Goal: Transaction & Acquisition: Obtain resource

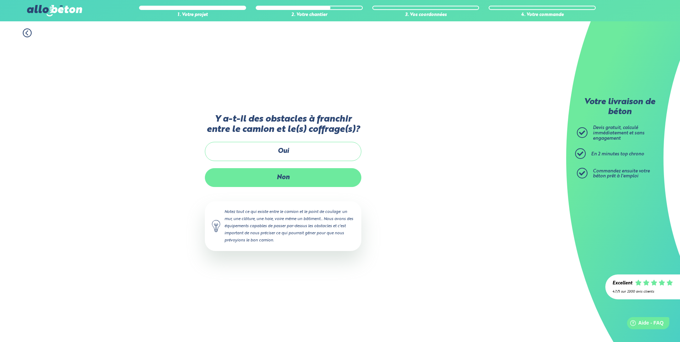
click at [296, 173] on label "Non" at bounding box center [283, 177] width 156 height 19
click at [0, 0] on input "Non" at bounding box center [0, 0] width 0 height 0
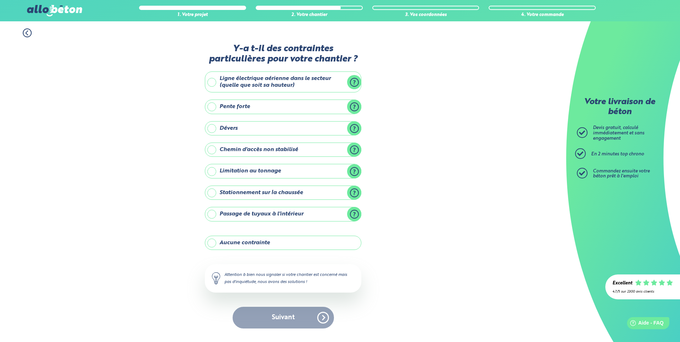
click at [212, 193] on label "Stationnement sur la chaussée" at bounding box center [283, 193] width 156 height 14
click at [0, 0] on input "Stationnement sur la chaussée" at bounding box center [0, 0] width 0 height 0
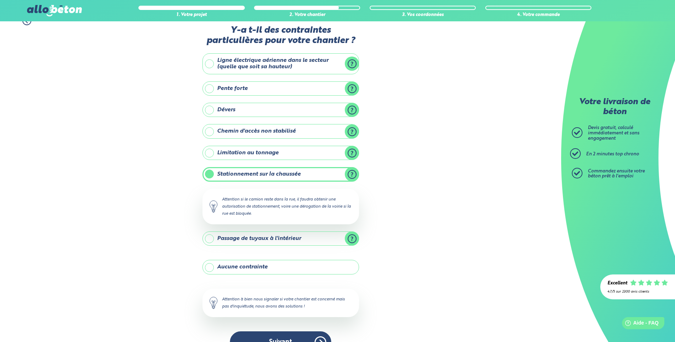
scroll to position [30, 0]
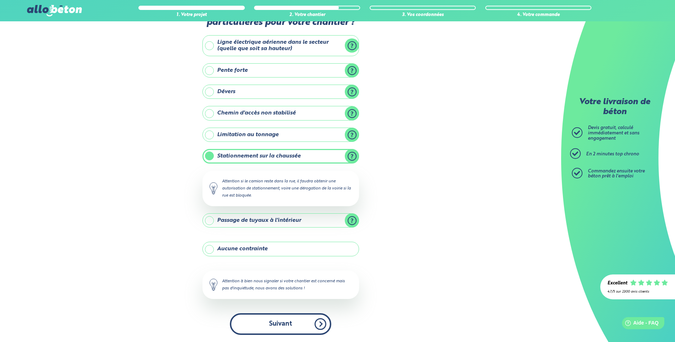
click at [278, 320] on button "Suivant" at bounding box center [280, 324] width 101 height 22
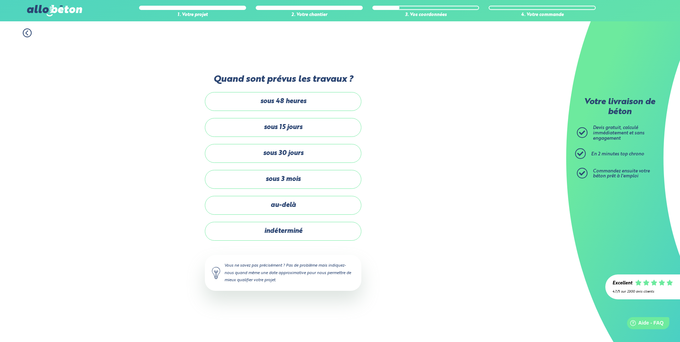
click at [296, 181] on label "sous 3 mois" at bounding box center [283, 179] width 156 height 19
click at [0, 0] on input "sous 3 mois" at bounding box center [0, 0] width 0 height 0
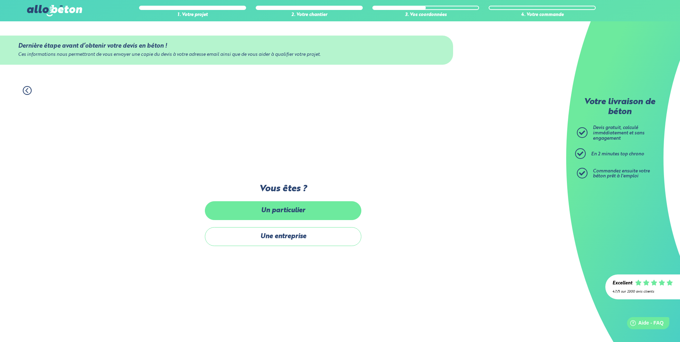
click at [302, 213] on label "Un particulier" at bounding box center [283, 210] width 156 height 19
click at [0, 0] on input "Un particulier" at bounding box center [0, 0] width 0 height 0
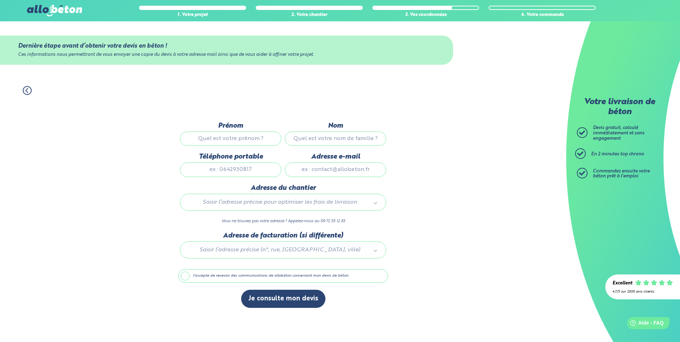
click at [247, 137] on input "Prénom" at bounding box center [230, 139] width 101 height 14
type input "reynald"
type input "martineau"
type input "0668808958"
type input "reynald.martineau1@gmail.com"
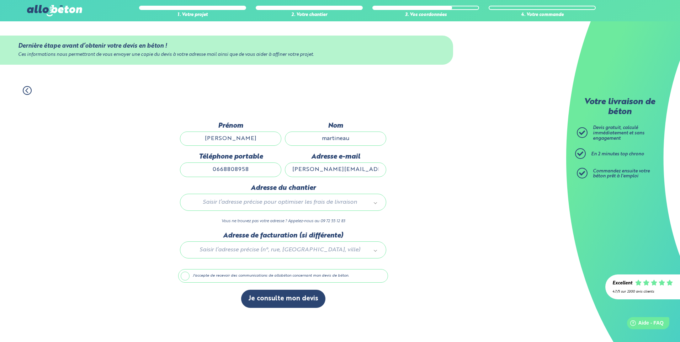
type input "Machecoul-Saint-Même, France"
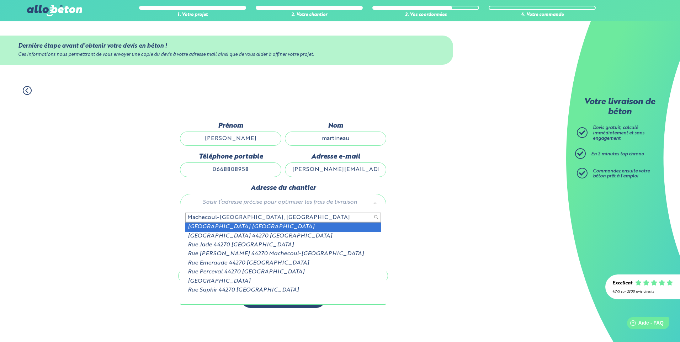
click at [256, 218] on input "Machecoul-Saint-Même, France" at bounding box center [283, 218] width 196 height 10
click at [187, 217] on input "Machecoul-Saint-Même, France" at bounding box center [283, 218] width 196 height 10
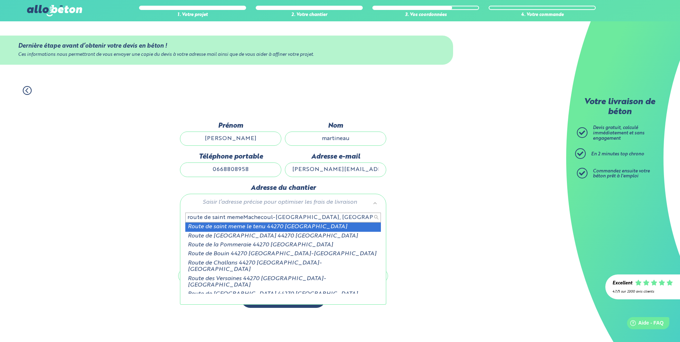
type input "route de saint memeMachecoul-Saint-Même, France"
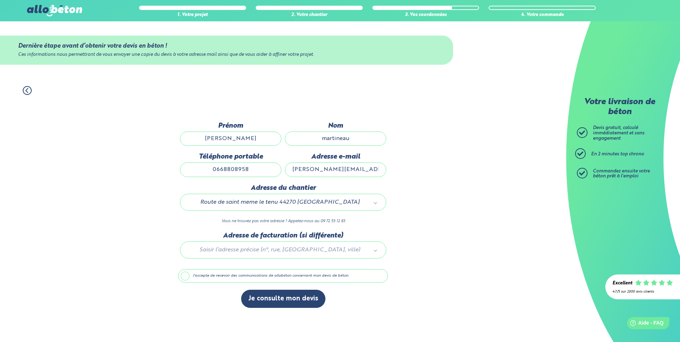
click at [184, 277] on label "J'accepte de recevoir des communications de allobéton concernant mon devis de b…" at bounding box center [283, 276] width 210 height 14
click at [0, 0] on input "J'accepte de recevoir des communications de allobéton concernant mon devis de b…" at bounding box center [0, 0] width 0 height 0
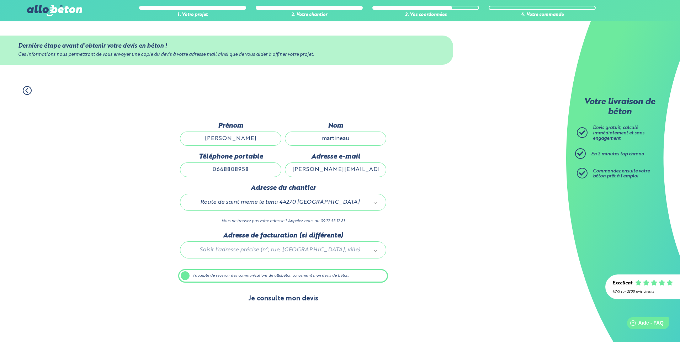
click at [259, 298] on button "Je consulte mon devis" at bounding box center [283, 299] width 84 height 18
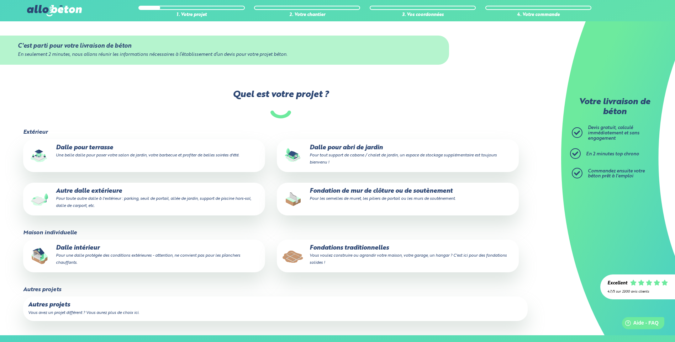
click at [372, 195] on p "Fondation de mur de clôture ou de soutènement Pour les semelles de muret, les p…" at bounding box center [398, 195] width 232 height 14
click at [0, 0] on input "Fondation de mur de clôture ou de soutènement Pour les semelles de muret, les p…" at bounding box center [0, 0] width 0 height 0
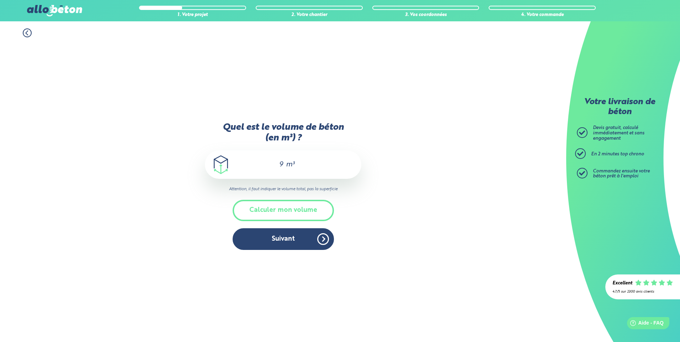
drag, startPoint x: 283, startPoint y: 164, endPoint x: 275, endPoint y: 165, distance: 9.0
click at [275, 165] on input "9" at bounding box center [278, 164] width 12 height 9
type input "7.5"
click at [283, 243] on button "Suivant" at bounding box center [283, 239] width 101 height 22
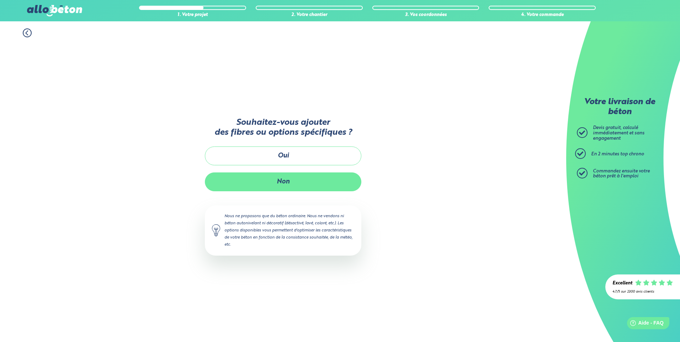
click at [291, 182] on button "Non" at bounding box center [283, 181] width 156 height 19
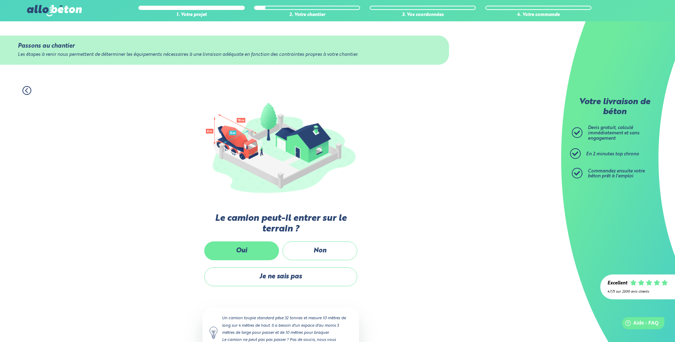
click at [239, 250] on label "Oui" at bounding box center [241, 250] width 75 height 19
click at [0, 0] on input "Oui" at bounding box center [0, 0] width 0 height 0
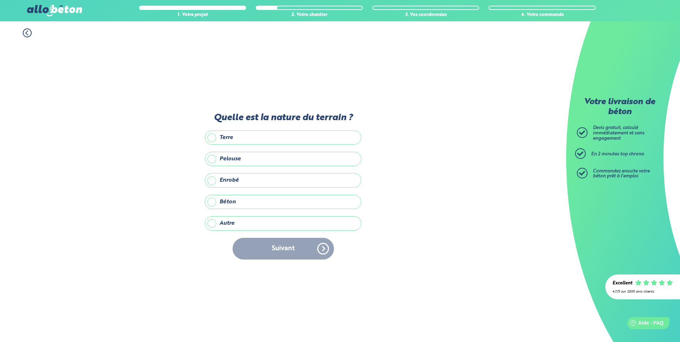
click at [213, 137] on label "Terre" at bounding box center [283, 138] width 156 height 14
click at [0, 0] on input "Terre" at bounding box center [0, 0] width 0 height 0
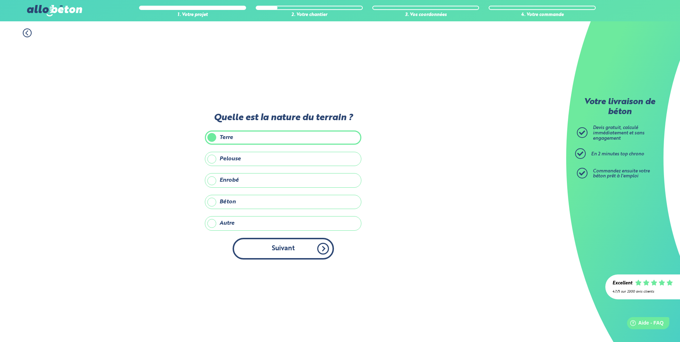
click at [272, 250] on button "Suivant" at bounding box center [283, 249] width 101 height 22
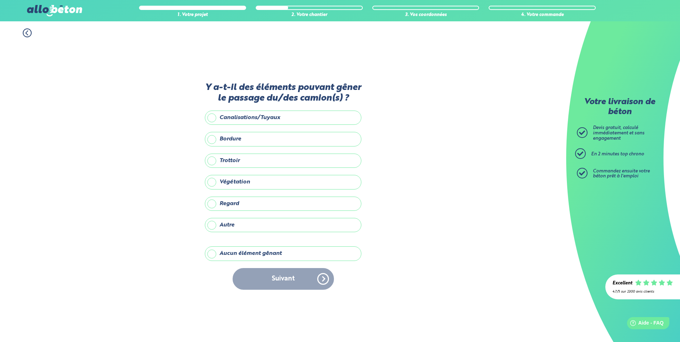
click at [253, 253] on label "Aucun élément gênant" at bounding box center [283, 253] width 156 height 14
click at [0, 0] on input "Aucun élément gênant" at bounding box center [0, 0] width 0 height 0
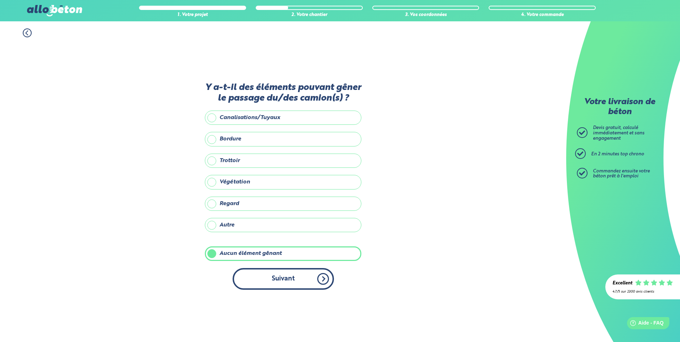
click at [272, 276] on button "Suivant" at bounding box center [283, 279] width 101 height 22
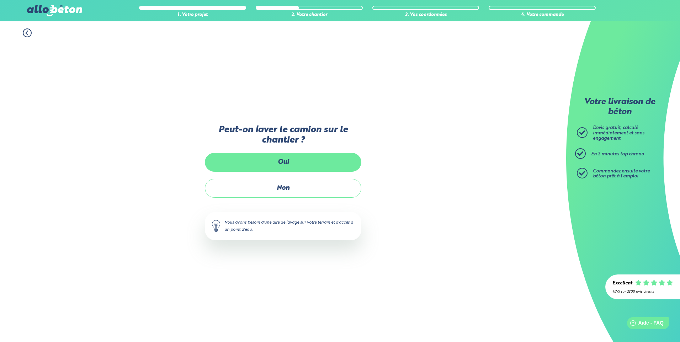
click at [293, 163] on label "Oui" at bounding box center [283, 162] width 156 height 19
click at [0, 0] on input "Oui" at bounding box center [0, 0] width 0 height 0
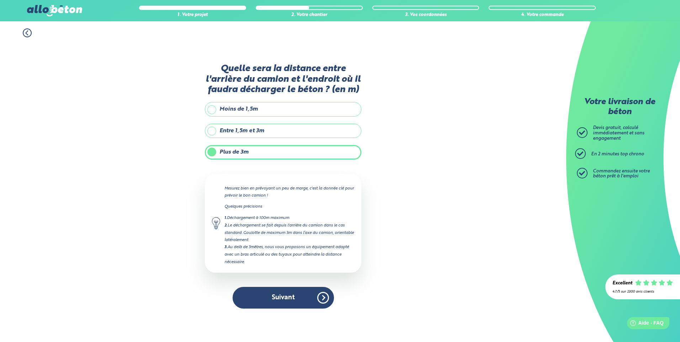
click at [212, 106] on label "Moins de 1,5m" at bounding box center [283, 109] width 156 height 14
click at [0, 0] on input "Moins de 1,5m" at bounding box center [0, 0] width 0 height 0
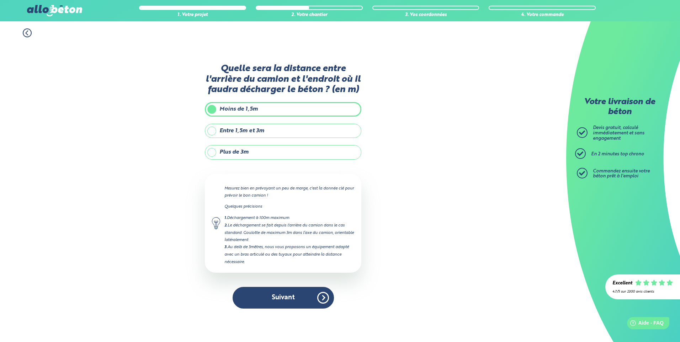
click at [289, 300] on button "Suivant" at bounding box center [283, 298] width 101 height 22
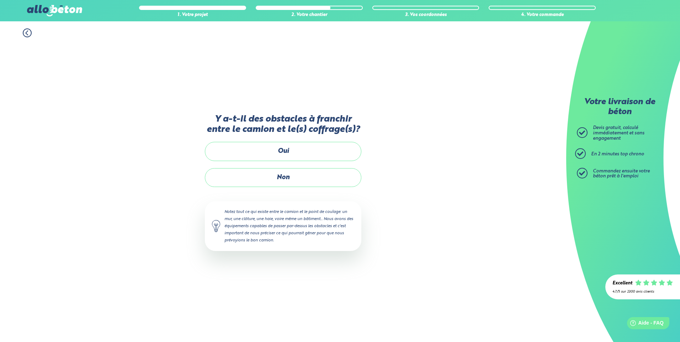
click at [296, 173] on label "Non" at bounding box center [283, 177] width 156 height 19
click at [0, 0] on input "Non" at bounding box center [0, 0] width 0 height 0
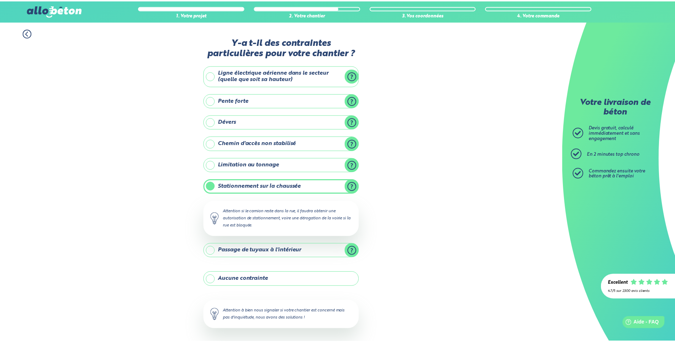
scroll to position [30, 0]
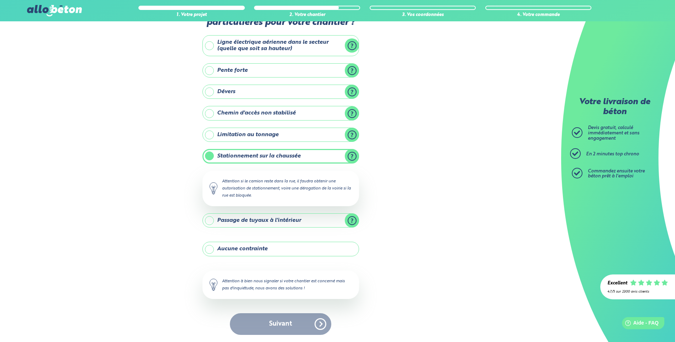
click at [256, 251] on label "Aucune contrainte" at bounding box center [280, 249] width 156 height 14
click at [0, 0] on input "Aucune contrainte" at bounding box center [0, 0] width 0 height 0
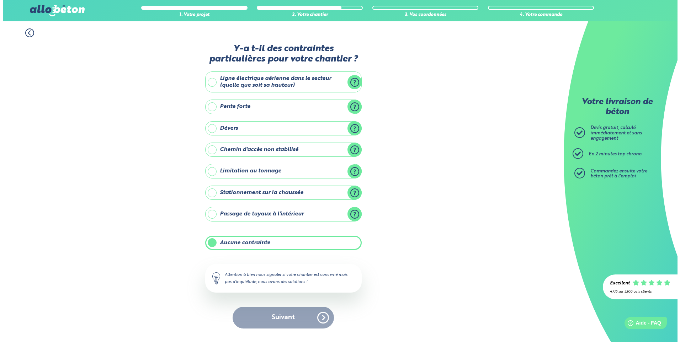
scroll to position [0, 0]
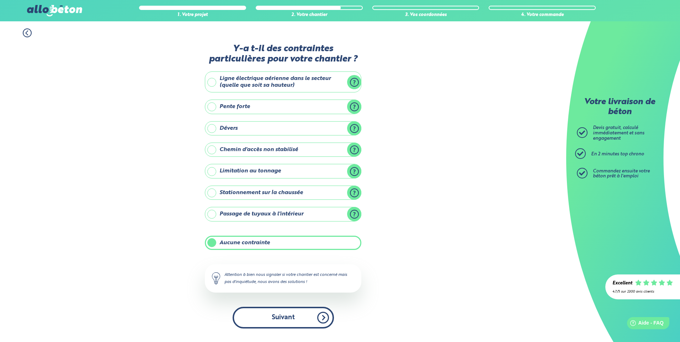
click at [276, 314] on button "Suivant" at bounding box center [283, 318] width 101 height 22
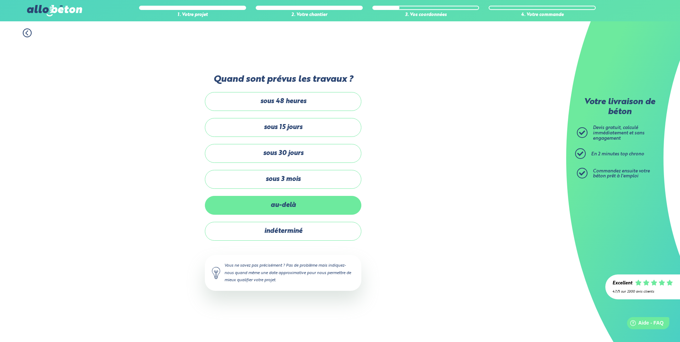
click at [283, 204] on label "au-delà" at bounding box center [283, 205] width 156 height 19
click at [0, 0] on input "au-delà" at bounding box center [0, 0] width 0 height 0
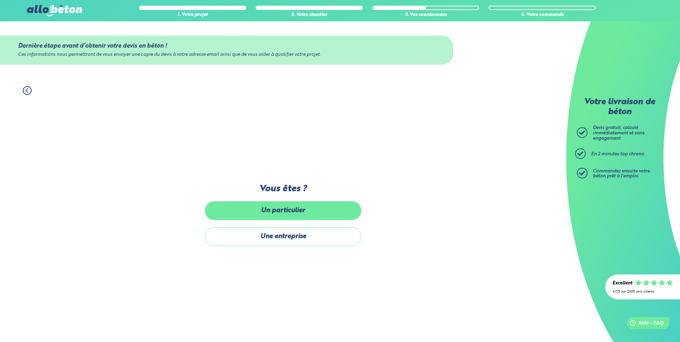
click at [284, 206] on label "Un particulier" at bounding box center [283, 210] width 156 height 19
click at [0, 0] on input "Un particulier" at bounding box center [0, 0] width 0 height 0
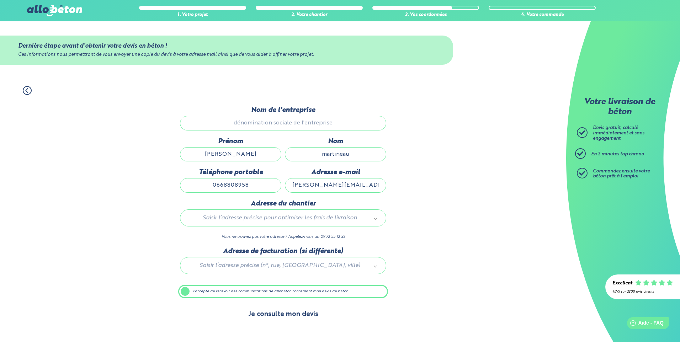
click at [298, 313] on button "Je consulte mon devis" at bounding box center [283, 314] width 84 height 18
click at [28, 89] on icon at bounding box center [27, 90] width 9 height 9
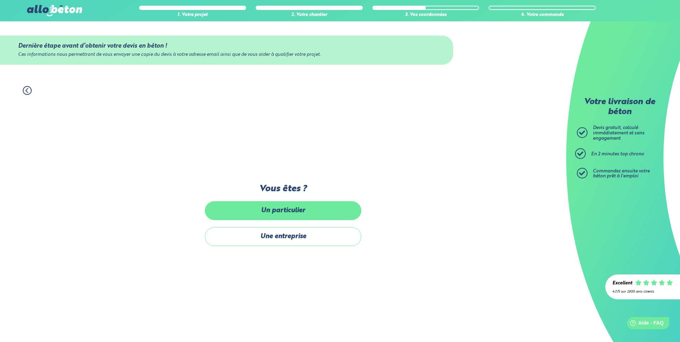
click at [312, 210] on label "Un particulier" at bounding box center [283, 210] width 156 height 19
click at [0, 0] on input "Un particulier" at bounding box center [0, 0] width 0 height 0
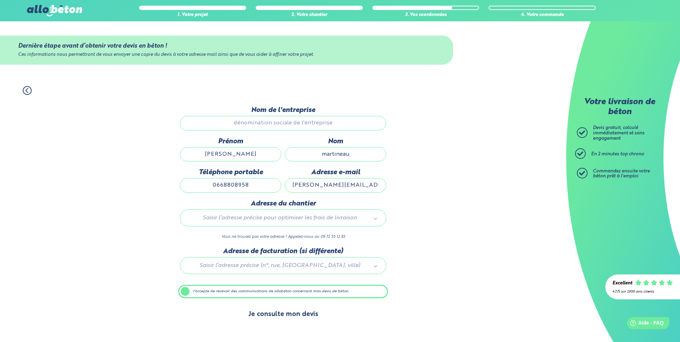
click at [293, 313] on button "Je consulte mon devis" at bounding box center [283, 314] width 84 height 18
click at [186, 288] on label "J'accepte de recevoir des communications de allobéton concernant mon devis de b…" at bounding box center [283, 292] width 210 height 14
click at [0, 0] on input "J'accepte de recevoir des communications de allobéton concernant mon devis de b…" at bounding box center [0, 0] width 0 height 0
click at [268, 316] on button "Je consulte mon devis" at bounding box center [283, 314] width 84 height 18
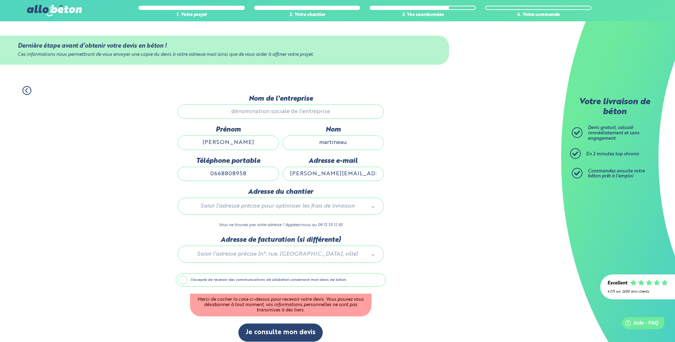
click at [185, 277] on label "J'accepte de recevoir des communications de allobéton concernant mon devis de b…" at bounding box center [281, 280] width 210 height 14
click at [0, 0] on input "J'accepte de recevoir des communications de allobéton concernant mon devis de b…" at bounding box center [0, 0] width 0 height 0
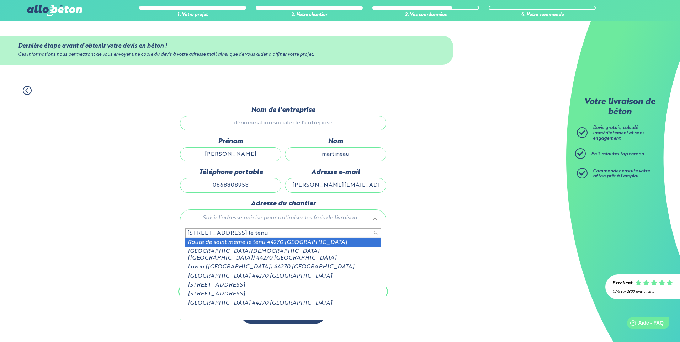
type input "32 route de saint meme le tenu"
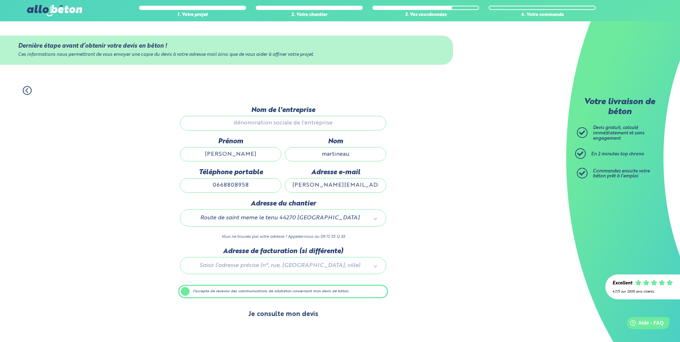
click at [278, 317] on button "Je consulte mon devis" at bounding box center [283, 314] width 84 height 18
click at [278, 315] on button "Je consulte mon devis" at bounding box center [283, 314] width 84 height 18
click at [289, 312] on button "Je consulte mon devis" at bounding box center [283, 314] width 84 height 18
click at [27, 92] on icon at bounding box center [27, 90] width 2 height 4
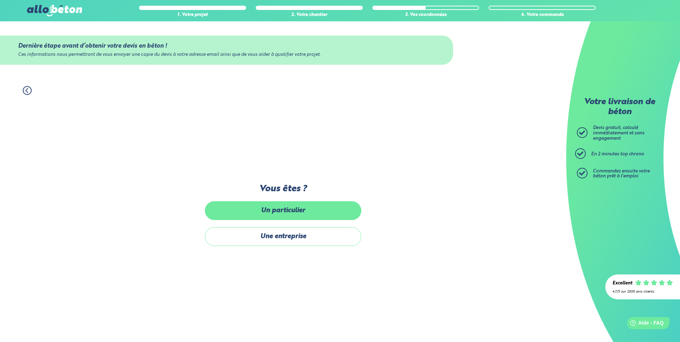
click at [294, 207] on label "Un particulier" at bounding box center [283, 210] width 156 height 19
click at [0, 0] on input "Un particulier" at bounding box center [0, 0] width 0 height 0
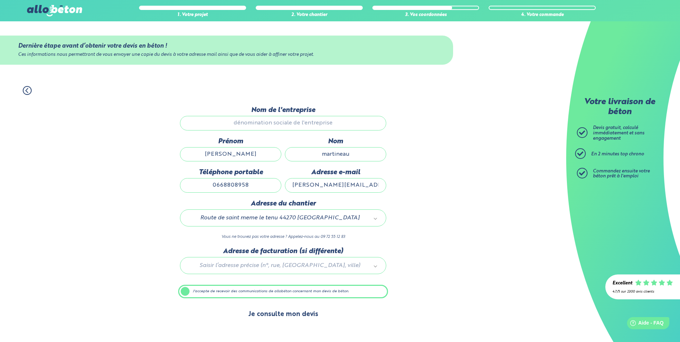
click at [281, 313] on button "Je consulte mon devis" at bounding box center [283, 314] width 84 height 18
click at [294, 316] on button "Je consulte mon devis" at bounding box center [283, 314] width 84 height 18
click at [292, 317] on button "Je consulte mon devis" at bounding box center [283, 314] width 84 height 18
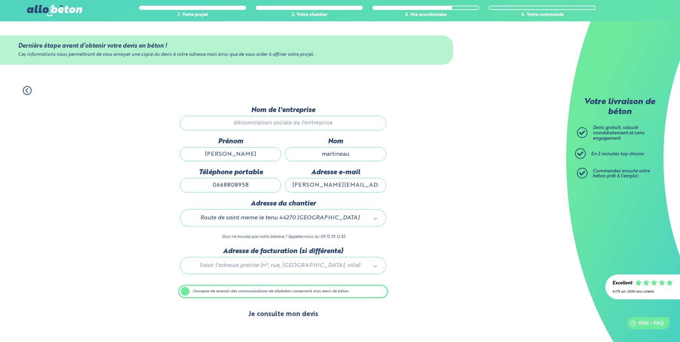
click at [292, 317] on button "Je consulte mon devis" at bounding box center [283, 314] width 84 height 18
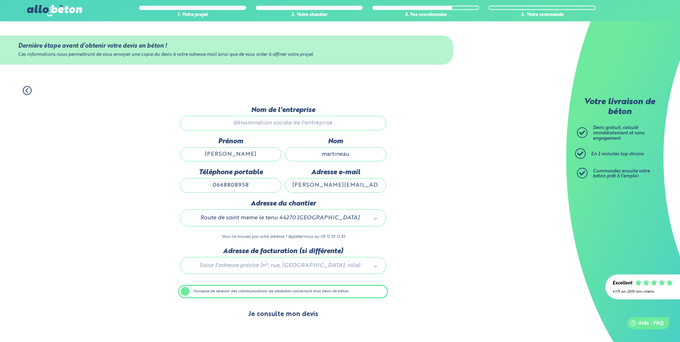
click at [292, 317] on button "Je consulte mon devis" at bounding box center [283, 314] width 84 height 18
click at [269, 123] on input "Nom de l'entreprise" at bounding box center [283, 123] width 206 height 14
click at [295, 314] on button "Je consulte mon devis" at bounding box center [283, 314] width 84 height 18
click at [294, 314] on button "Je consulte mon devis" at bounding box center [283, 314] width 84 height 18
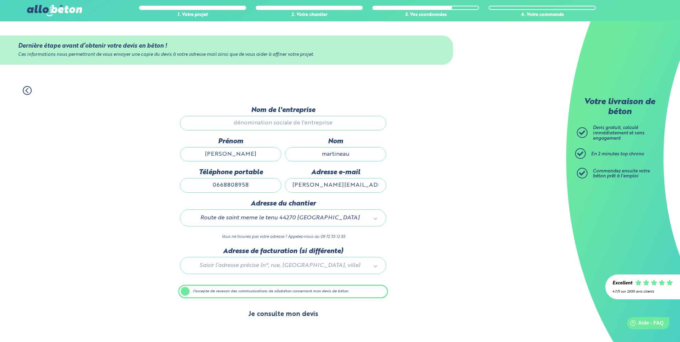
click at [294, 314] on button "Je consulte mon devis" at bounding box center [283, 314] width 84 height 18
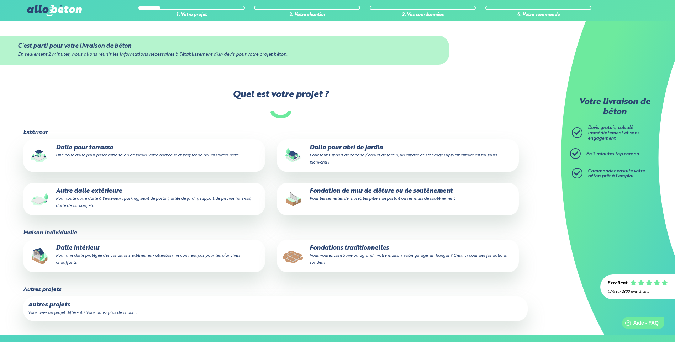
click at [363, 192] on p "Fondation de mur de clôture ou de soutènement Pour les semelles de muret, les p…" at bounding box center [398, 195] width 232 height 14
click at [0, 0] on input "Fondation de mur de clôture ou de soutènement Pour les semelles de muret, les p…" at bounding box center [0, 0] width 0 height 0
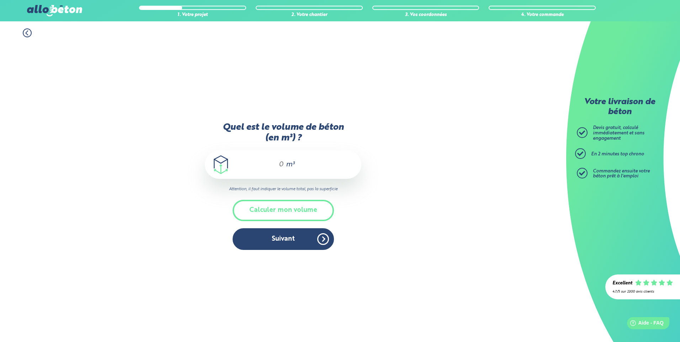
click at [284, 164] on div "m³" at bounding box center [283, 164] width 156 height 28
drag, startPoint x: 282, startPoint y: 165, endPoint x: 278, endPoint y: 165, distance: 4.3
click at [278, 165] on input "Quel est le volume de béton (en m³) ?" at bounding box center [278, 164] width 12 height 9
type input "7.5"
click at [288, 237] on button "Suivant" at bounding box center [283, 239] width 101 height 22
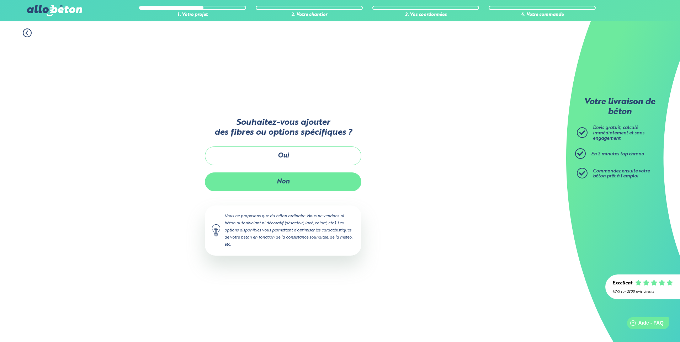
click at [302, 183] on button "Non" at bounding box center [283, 181] width 156 height 19
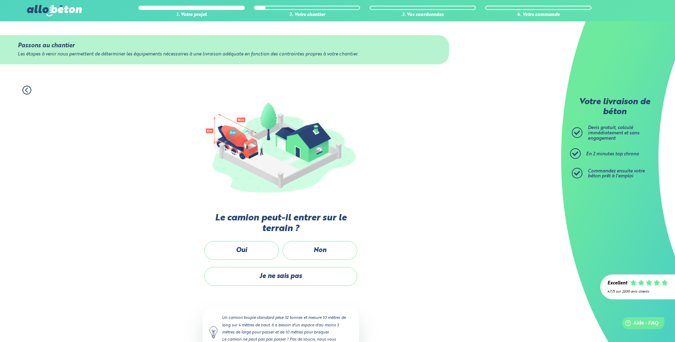
scroll to position [29, 0]
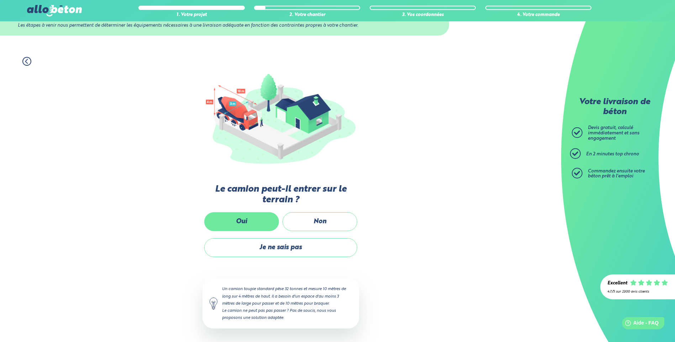
click at [246, 216] on label "Oui" at bounding box center [241, 221] width 75 height 19
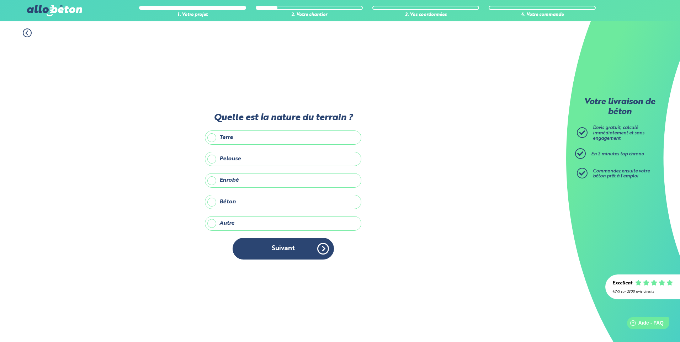
click at [258, 135] on label "Terre" at bounding box center [283, 138] width 156 height 14
click at [0, 0] on input "Terre" at bounding box center [0, 0] width 0 height 0
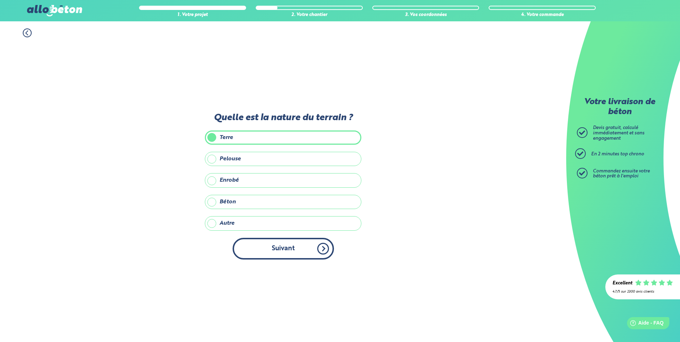
click at [282, 246] on button "Suivant" at bounding box center [283, 249] width 101 height 22
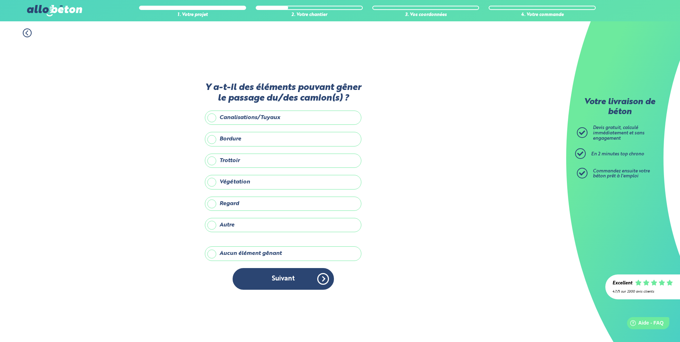
click at [226, 254] on label "Aucun élément gênant" at bounding box center [283, 253] width 156 height 14
click at [0, 0] on input "Aucun élément gênant" at bounding box center [0, 0] width 0 height 0
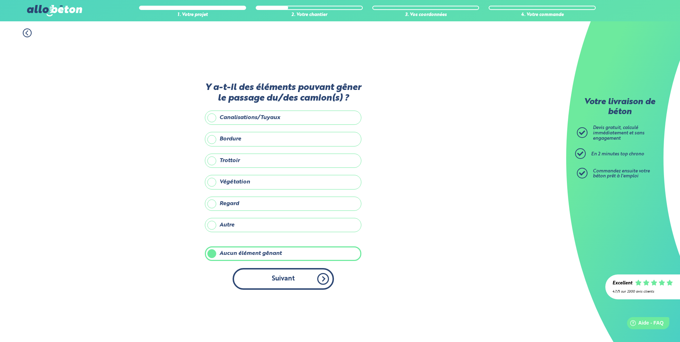
click at [275, 275] on button "Suivant" at bounding box center [283, 279] width 101 height 22
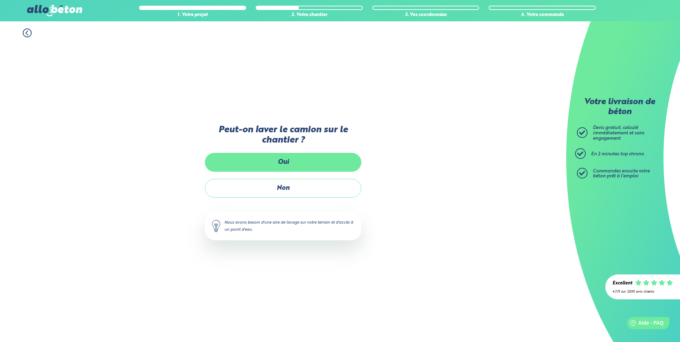
click at [329, 160] on label "Oui" at bounding box center [283, 162] width 156 height 19
click at [0, 0] on input "Oui" at bounding box center [0, 0] width 0 height 0
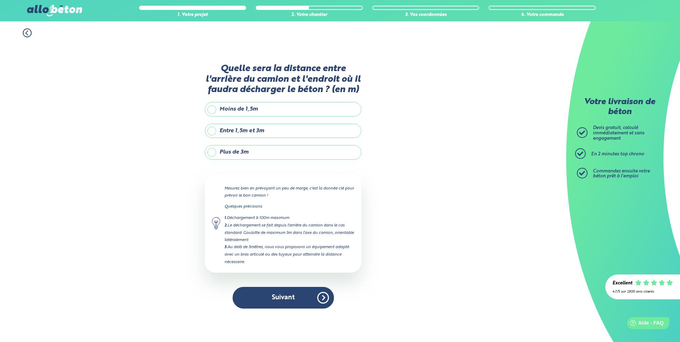
click at [278, 107] on label "Moins de 1,5m" at bounding box center [283, 109] width 156 height 14
click at [0, 0] on input "Moins de 1,5m" at bounding box center [0, 0] width 0 height 0
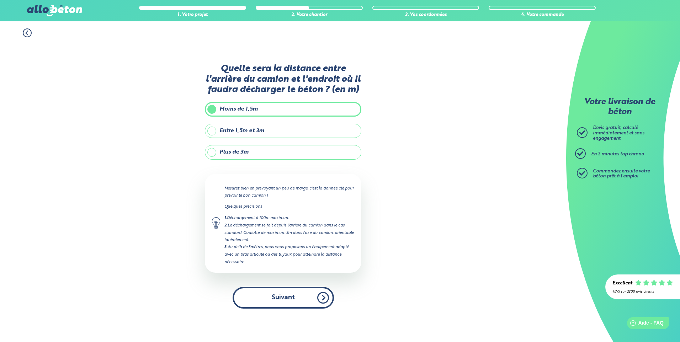
click at [296, 302] on button "Suivant" at bounding box center [283, 298] width 101 height 22
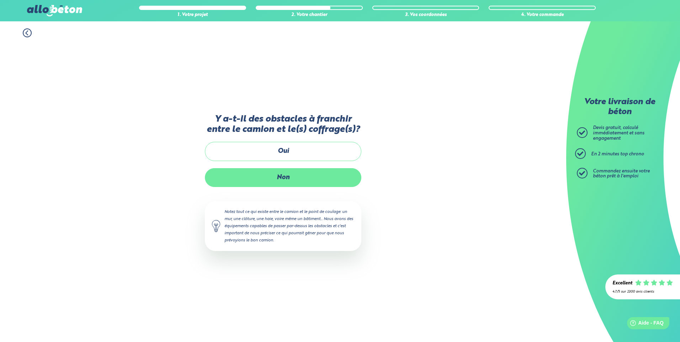
click at [285, 179] on label "Non" at bounding box center [283, 177] width 156 height 19
click at [0, 0] on input "Non" at bounding box center [0, 0] width 0 height 0
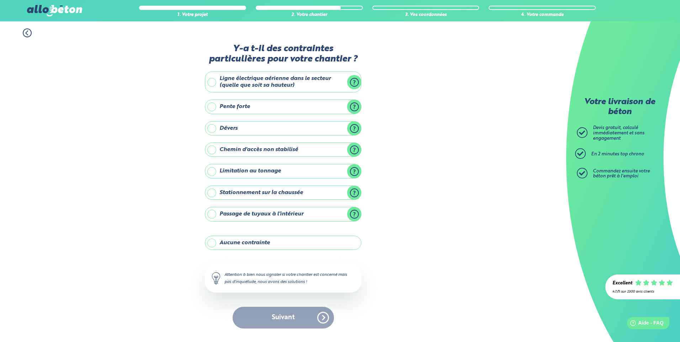
click at [255, 240] on label "Aucune contrainte" at bounding box center [283, 243] width 156 height 14
click at [0, 0] on input "Aucune contrainte" at bounding box center [0, 0] width 0 height 0
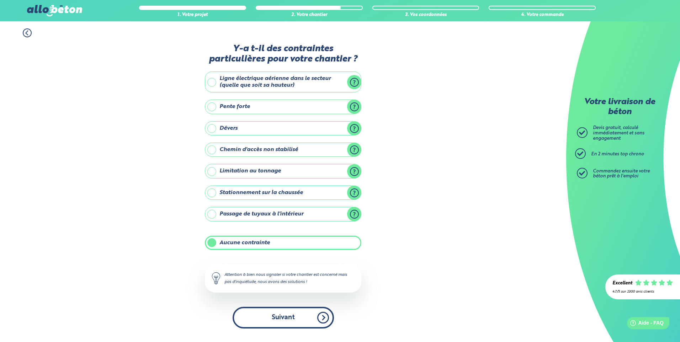
click at [268, 318] on button "Suivant" at bounding box center [283, 318] width 101 height 22
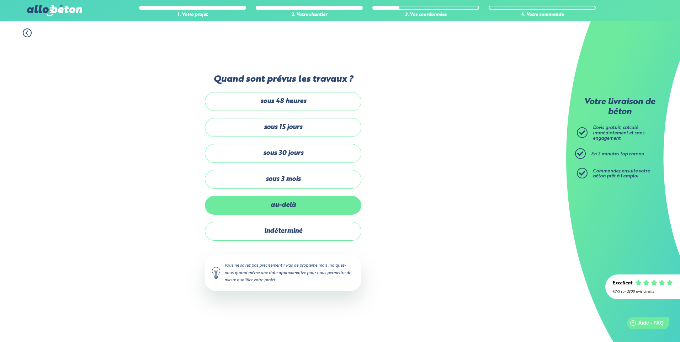
click at [289, 204] on label "au-delà" at bounding box center [283, 205] width 156 height 19
click at [0, 0] on input "au-delà" at bounding box center [0, 0] width 0 height 0
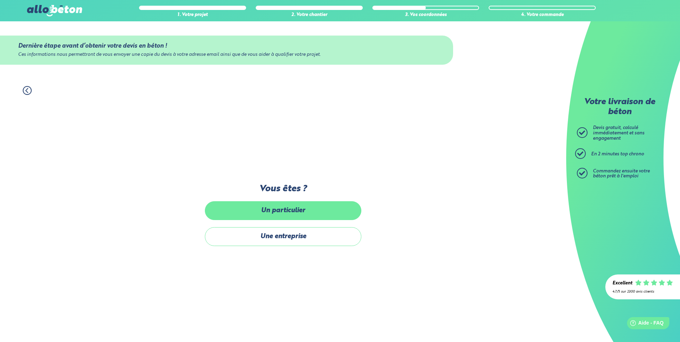
click at [291, 214] on label "Un particulier" at bounding box center [283, 210] width 156 height 19
click at [0, 0] on input "Un particulier" at bounding box center [0, 0] width 0 height 0
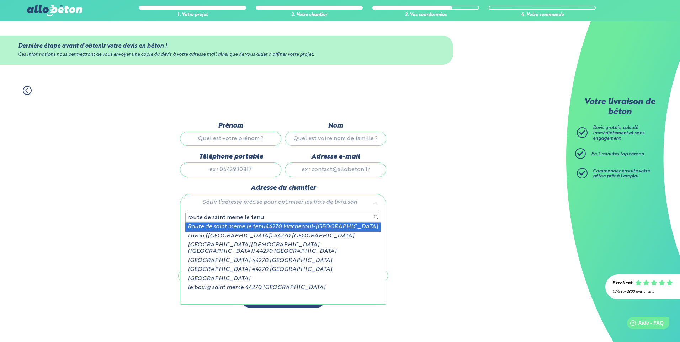
type input "route de saint meme le tenu"
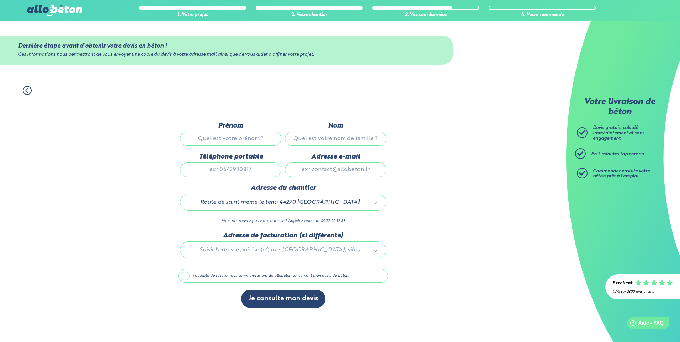
click at [187, 277] on label "J'accepte de recevoir des communications de allobéton concernant mon devis de b…" at bounding box center [283, 276] width 210 height 14
click at [0, 0] on input "J'accepte de recevoir des communications de allobéton concernant mon devis de b…" at bounding box center [0, 0] width 0 height 0
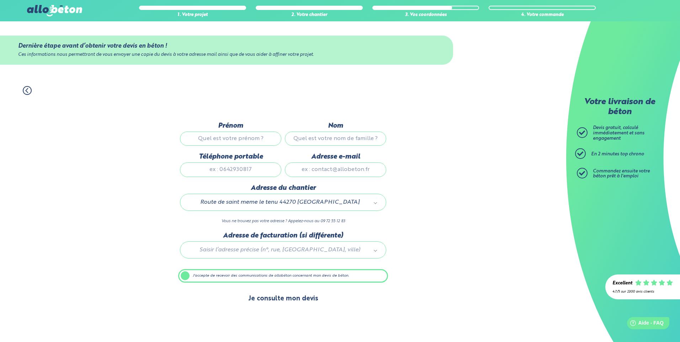
click at [293, 299] on button "Je consulte mon devis" at bounding box center [283, 299] width 84 height 18
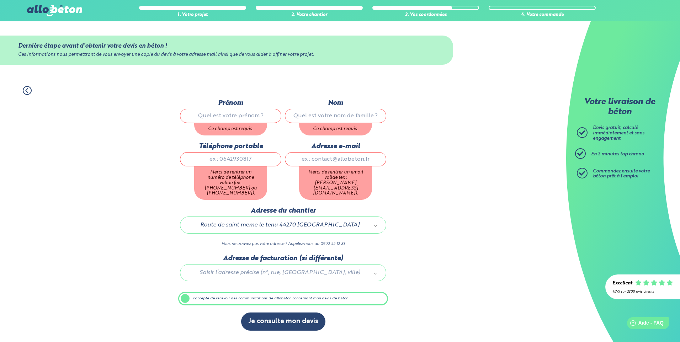
click at [250, 116] on input "Prénom" at bounding box center [230, 116] width 101 height 14
type input "reynald"
type input "martineau"
type input "0668808958"
type input "reynald.martineau1@gmail.com"
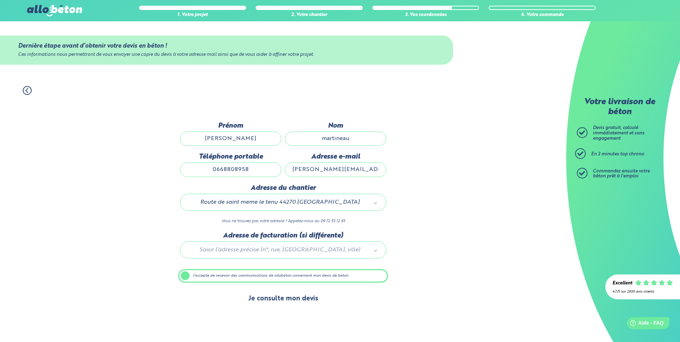
click at [294, 295] on button "Je consulte mon devis" at bounding box center [283, 299] width 84 height 18
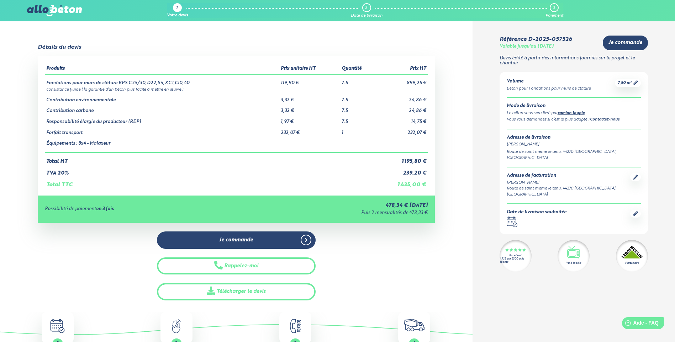
click at [635, 84] on icon at bounding box center [635, 82] width 5 height 5
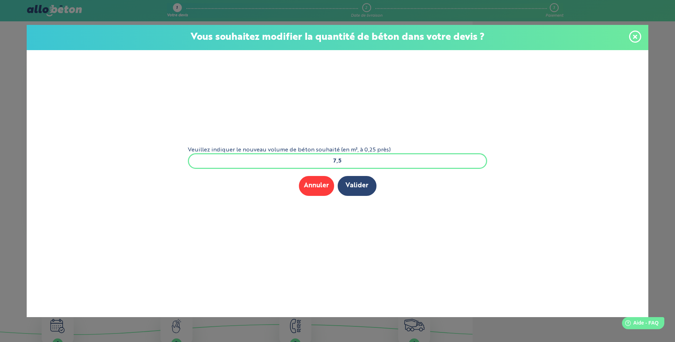
drag, startPoint x: 359, startPoint y: 160, endPoint x: 318, endPoint y: 166, distance: 41.6
click at [318, 164] on input "7,5" at bounding box center [337, 161] width 299 height 16
type input "9"
click at [353, 189] on button "Valider" at bounding box center [356, 186] width 39 height 20
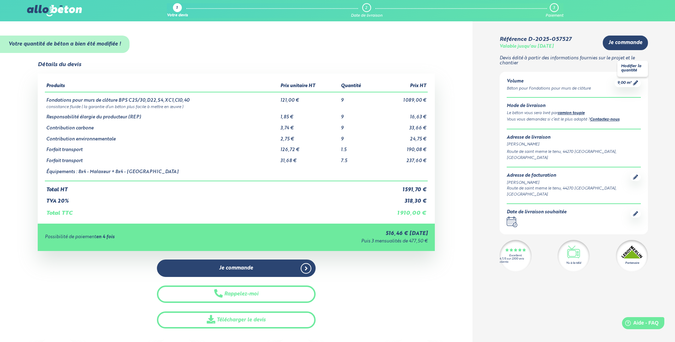
click at [629, 83] on span "9,00 m³" at bounding box center [624, 82] width 14 height 5
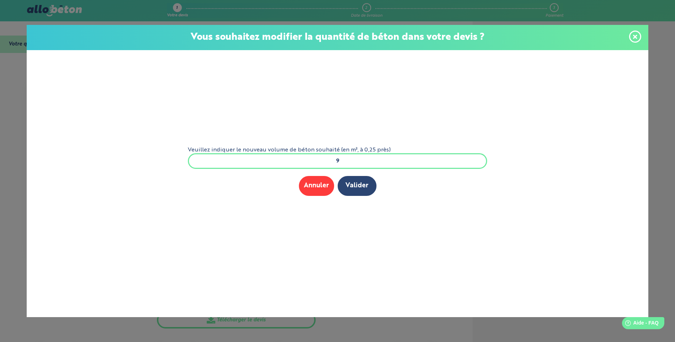
drag, startPoint x: 342, startPoint y: 162, endPoint x: 332, endPoint y: 162, distance: 10.0
click at [332, 162] on input "9" at bounding box center [337, 161] width 299 height 16
type input "8"
click at [358, 187] on button "Valider" at bounding box center [356, 186] width 39 height 20
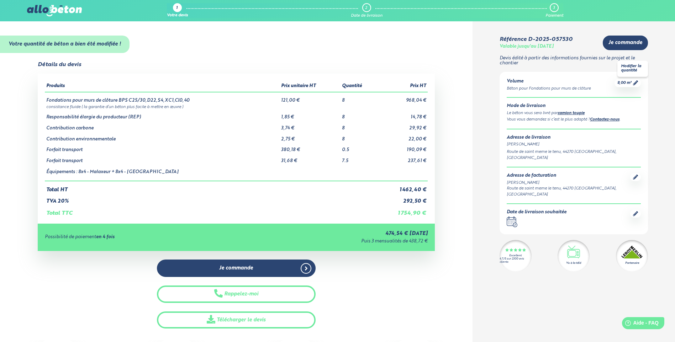
click at [630, 82] on span "8,00 m³" at bounding box center [624, 82] width 14 height 5
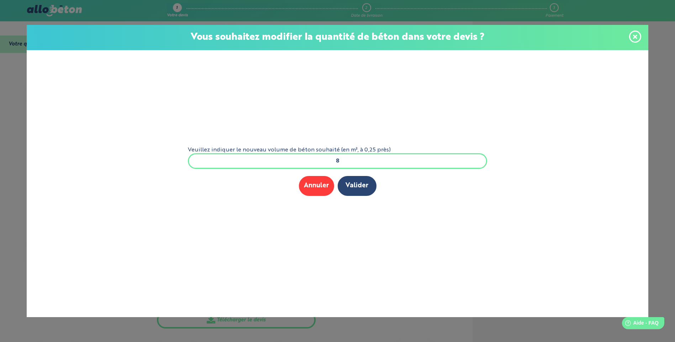
drag, startPoint x: 339, startPoint y: 161, endPoint x: 327, endPoint y: 162, distance: 12.1
click at [327, 162] on input "8" at bounding box center [337, 161] width 299 height 16
type input "7.5"
click at [356, 183] on button "Valider" at bounding box center [356, 186] width 39 height 20
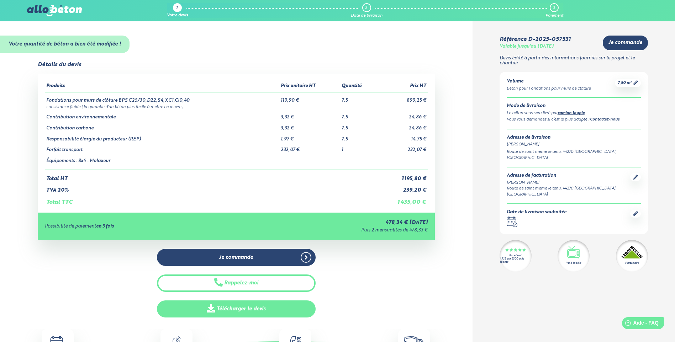
click at [263, 309] on link "Télécharger le devis" at bounding box center [236, 308] width 159 height 17
